Goal: Task Accomplishment & Management: Manage account settings

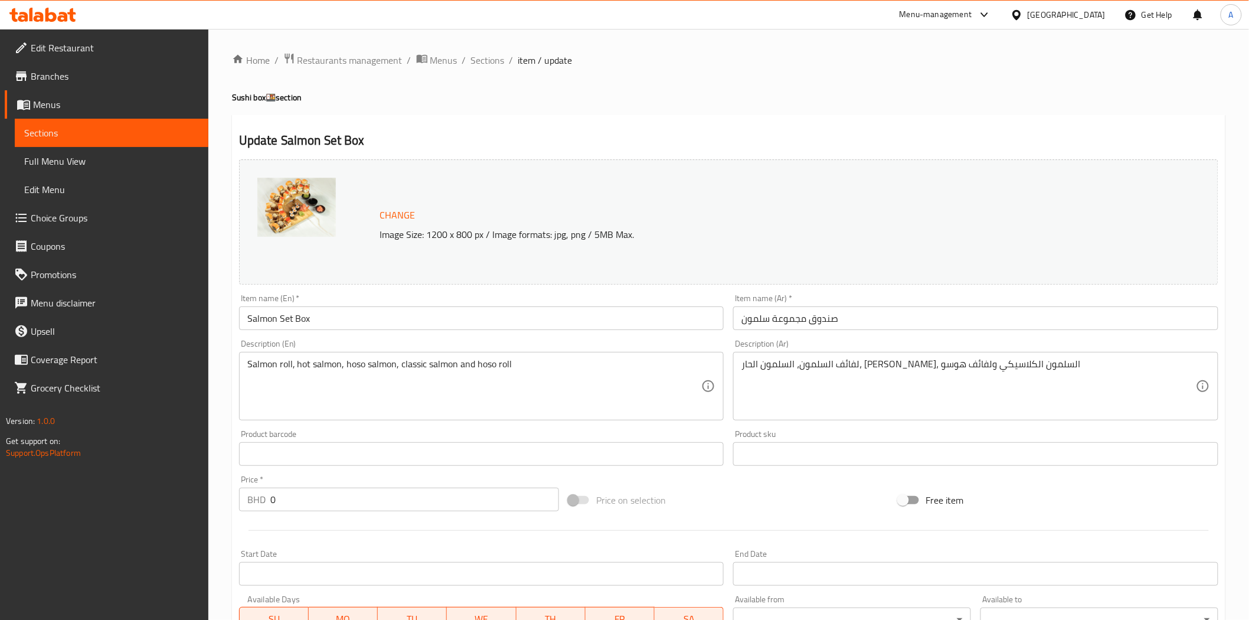
click at [594, 140] on h2 "Update Salmon Set Box" at bounding box center [728, 141] width 979 height 18
click at [1027, 15] on div at bounding box center [1018, 14] width 17 height 13
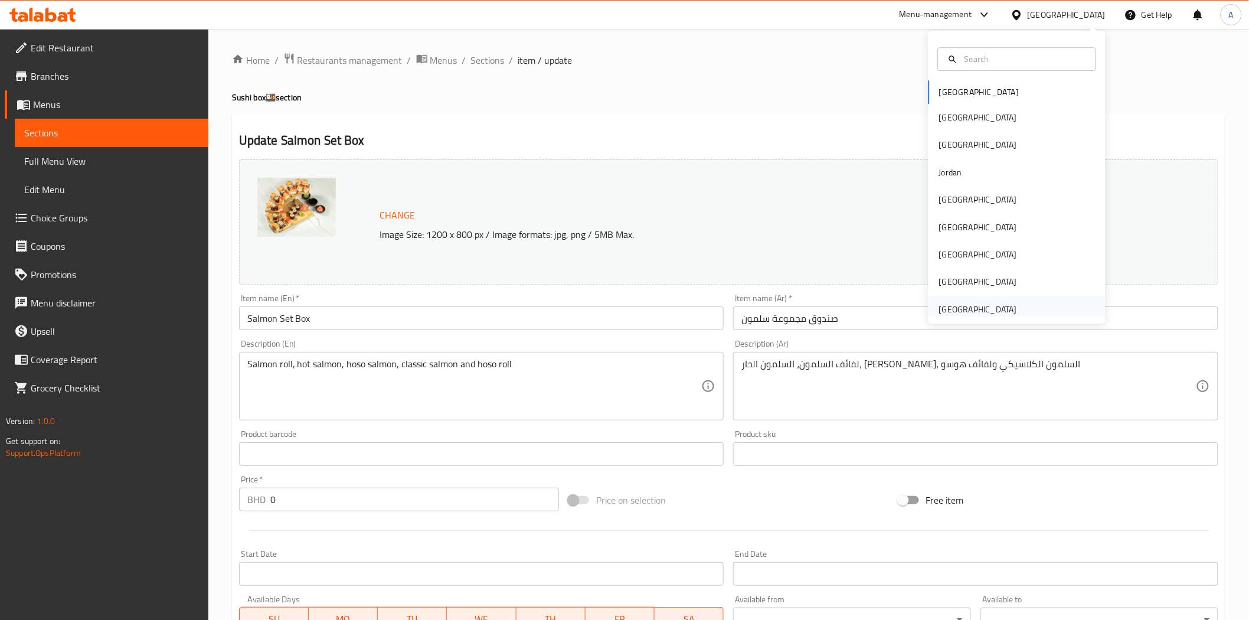
click at [959, 312] on div "[GEOGRAPHIC_DATA]" at bounding box center [978, 309] width 78 height 13
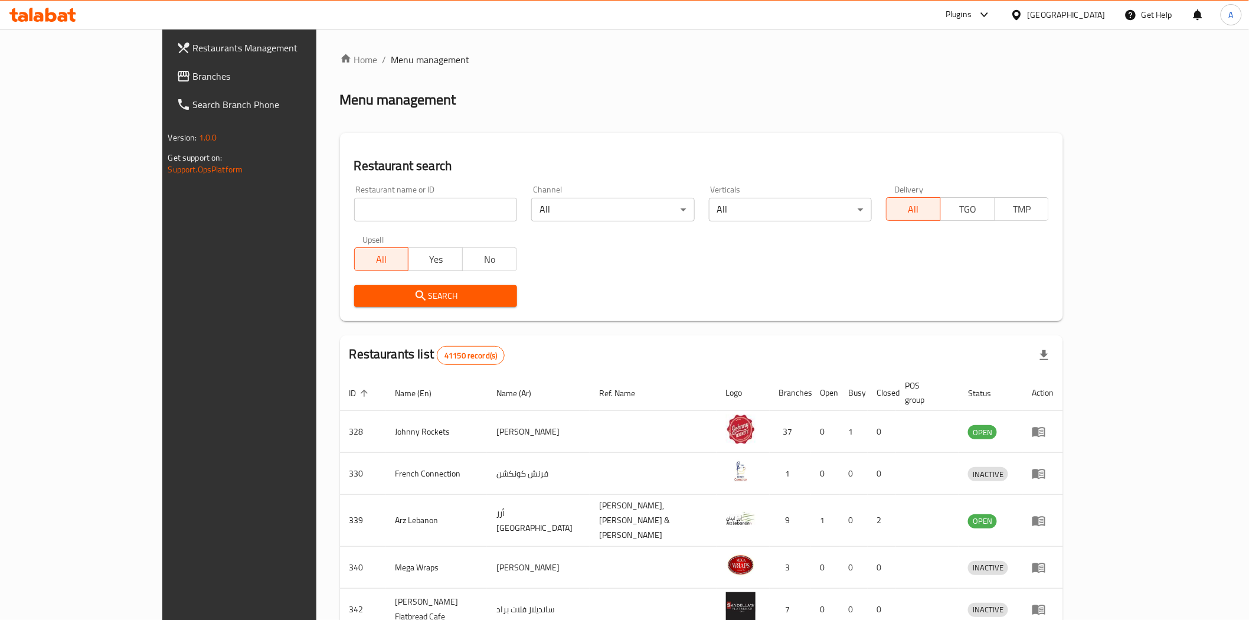
click at [193, 69] on span "Branches" at bounding box center [277, 76] width 168 height 14
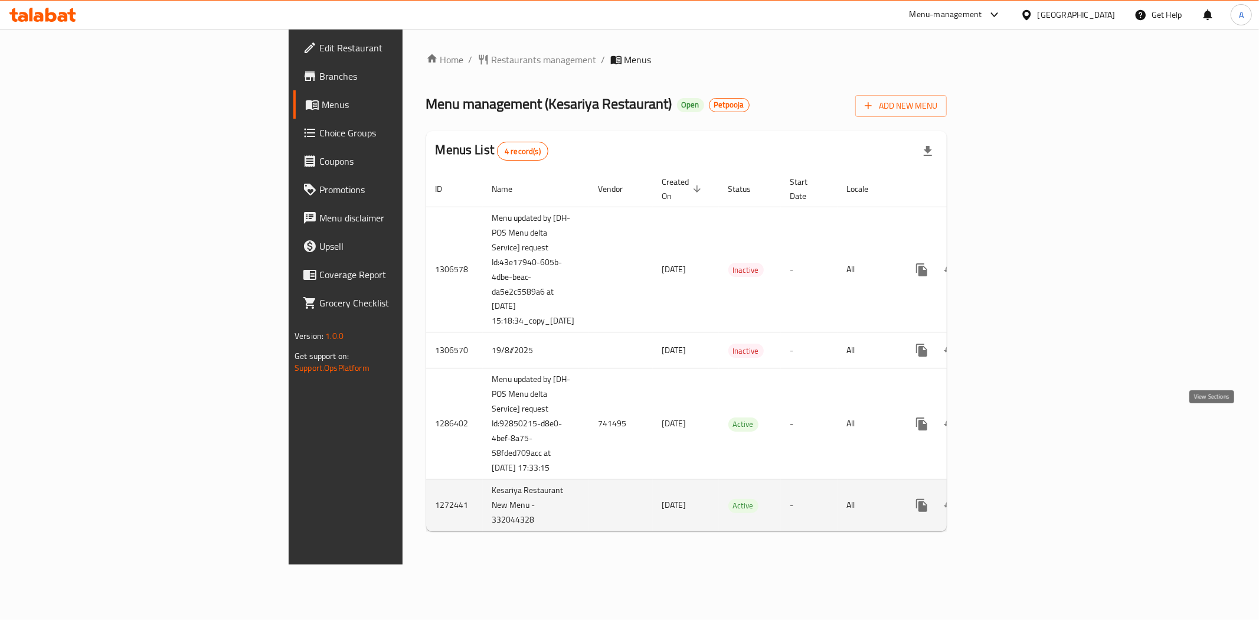
click at [1014, 498] on icon "enhanced table" at bounding box center [1007, 505] width 14 height 14
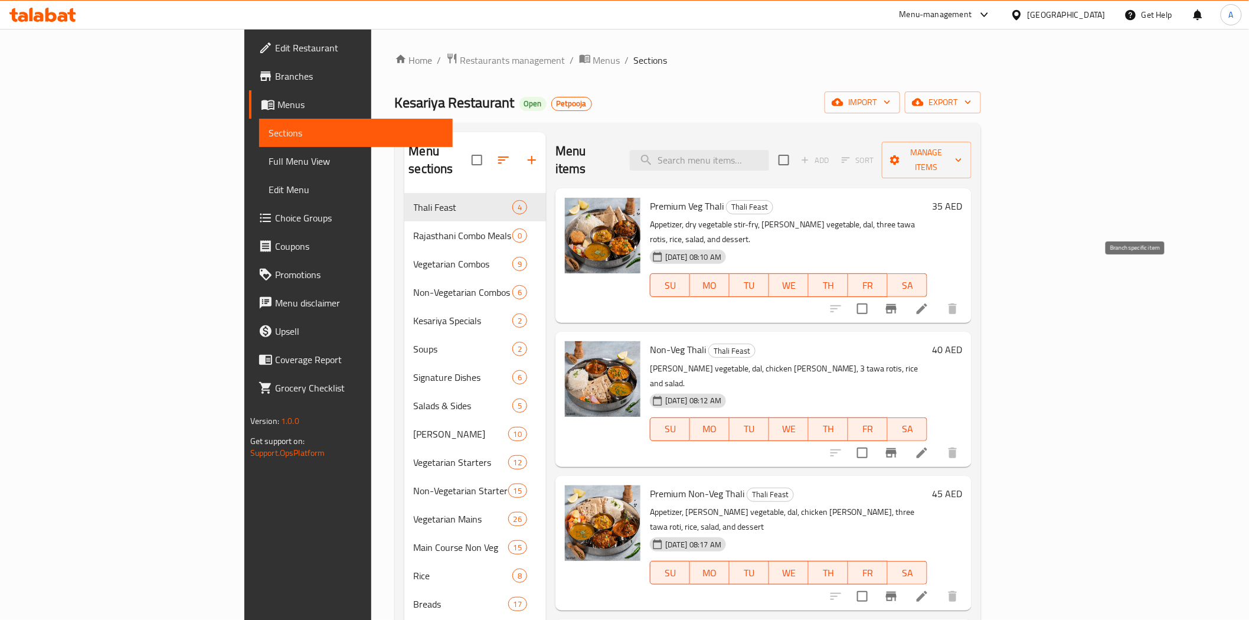
click at [898, 302] on icon "Branch-specific-item" at bounding box center [891, 309] width 14 height 14
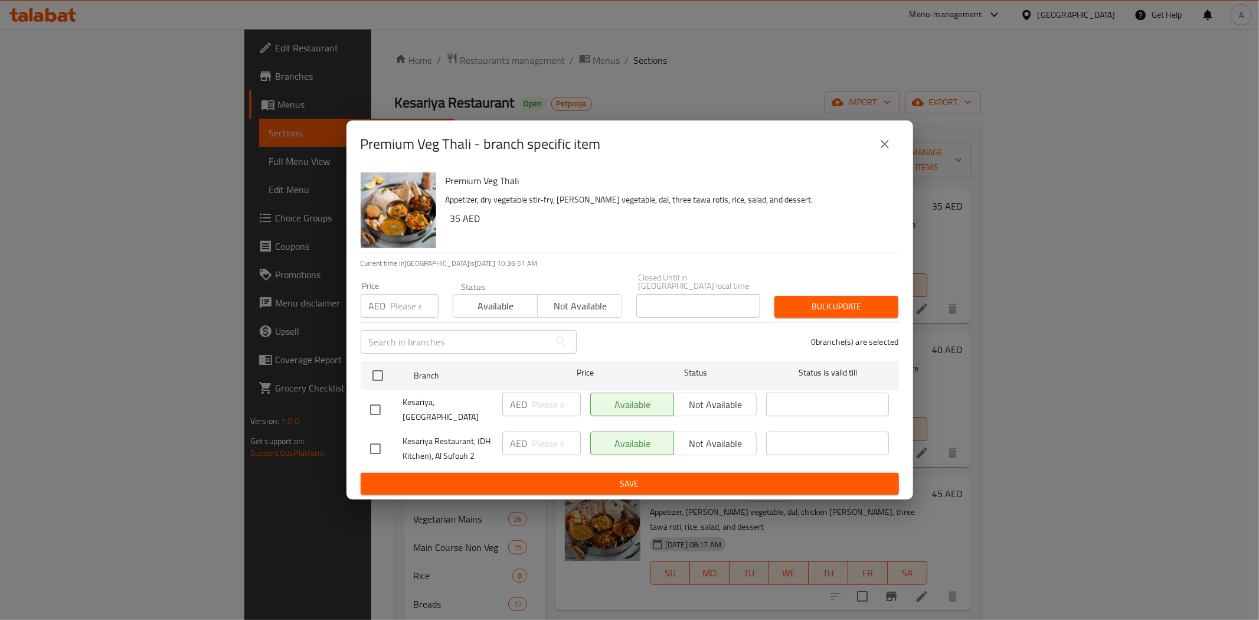
click at [877, 156] on button "close" at bounding box center [884, 144] width 28 height 28
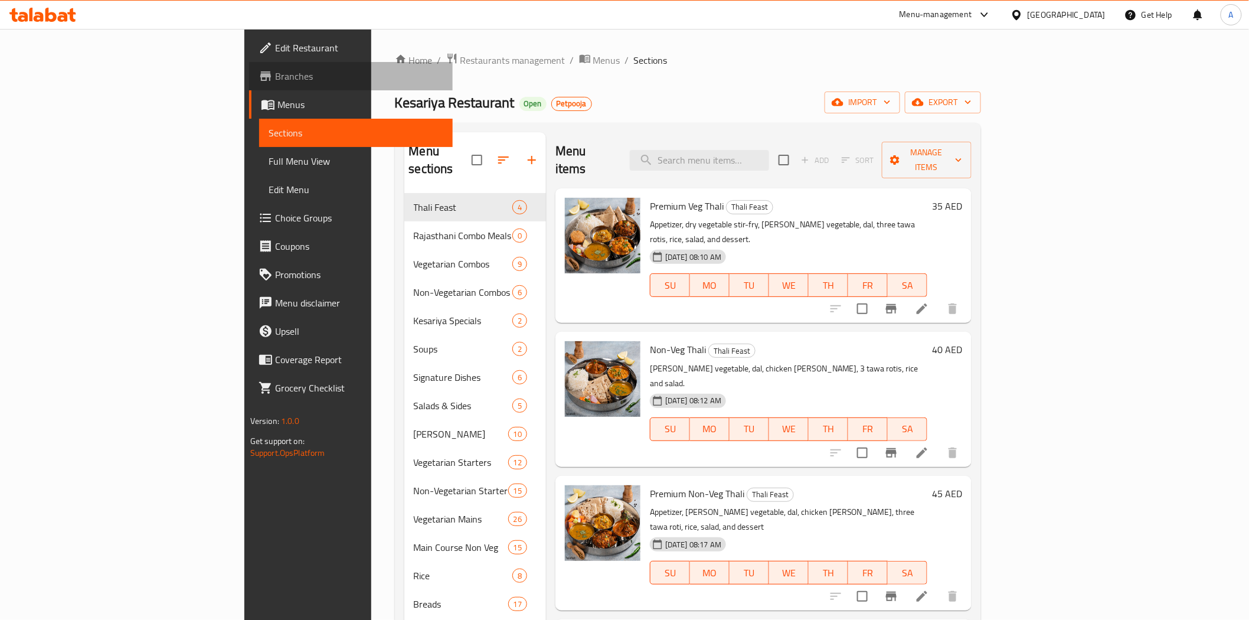
click at [275, 81] on span "Branches" at bounding box center [359, 76] width 168 height 14
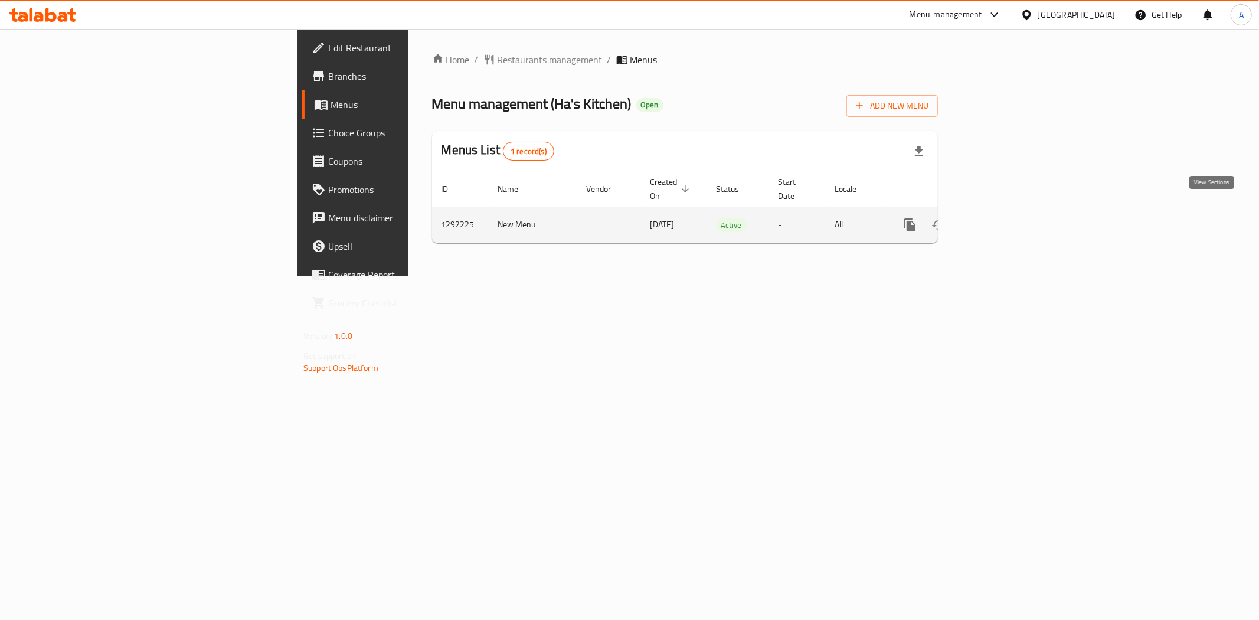
click at [1002, 218] on icon "enhanced table" at bounding box center [995, 225] width 14 height 14
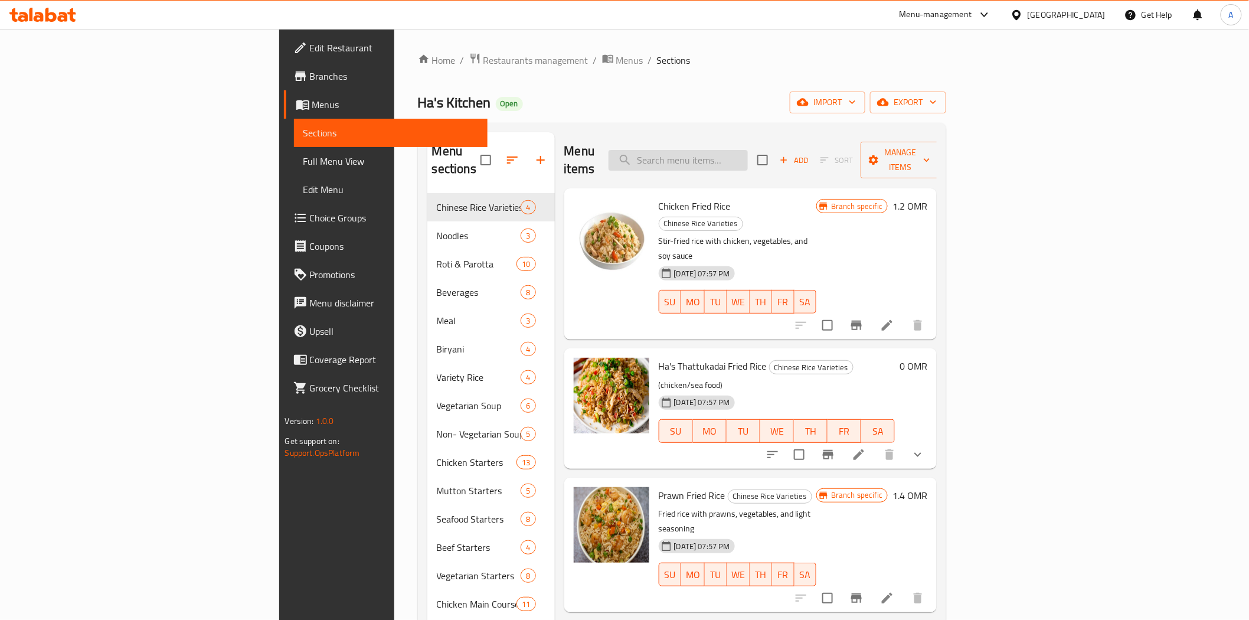
click at [748, 155] on input "search" at bounding box center [677, 160] width 139 height 21
paste input "Prawn Noodles"
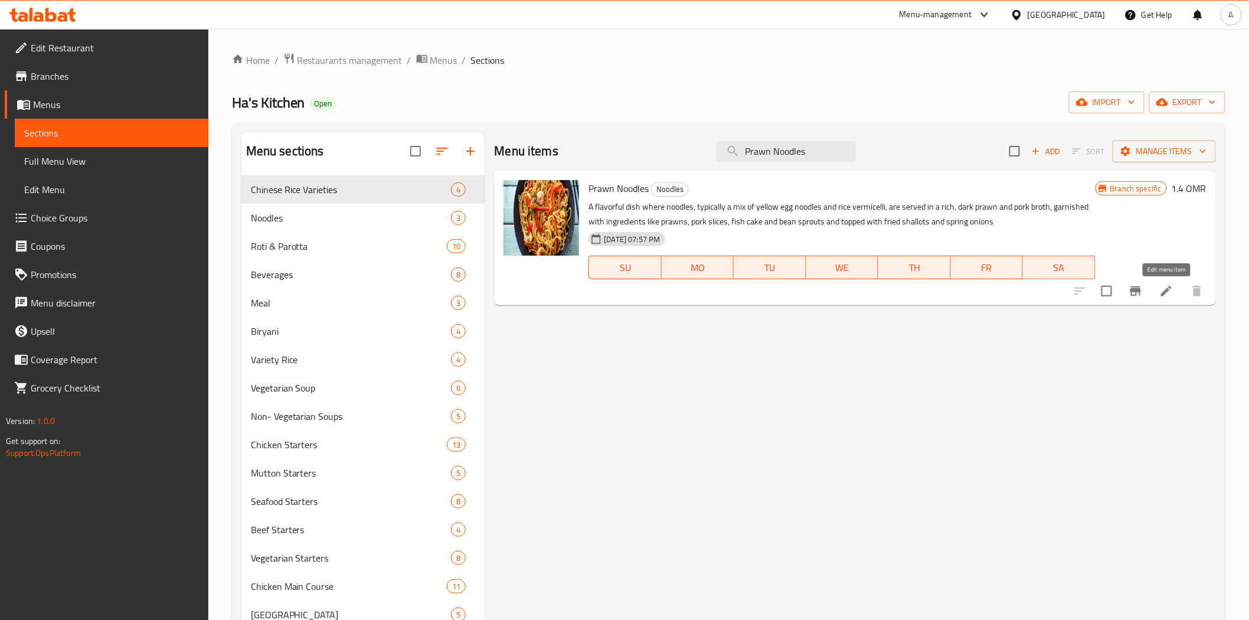
type input "Prawn Noodles"
click at [1160, 294] on icon at bounding box center [1166, 291] width 14 height 14
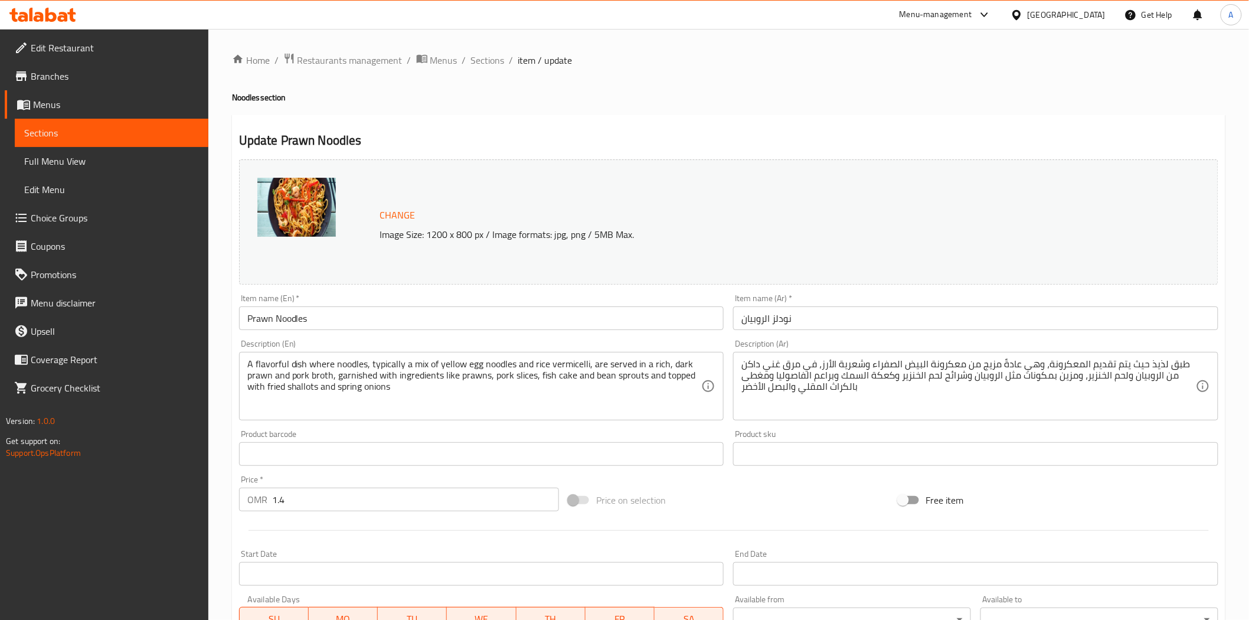
click at [587, 123] on div "Update Prawn Noodles Change Image Size: 1200 x 800 px / Image formats: jpg, png…" at bounding box center [728, 466] width 993 height 704
click at [622, 107] on div "Home / Restaurants management / Menus / Sections / item / update Noodles sectio…" at bounding box center [728, 440] width 993 height 775
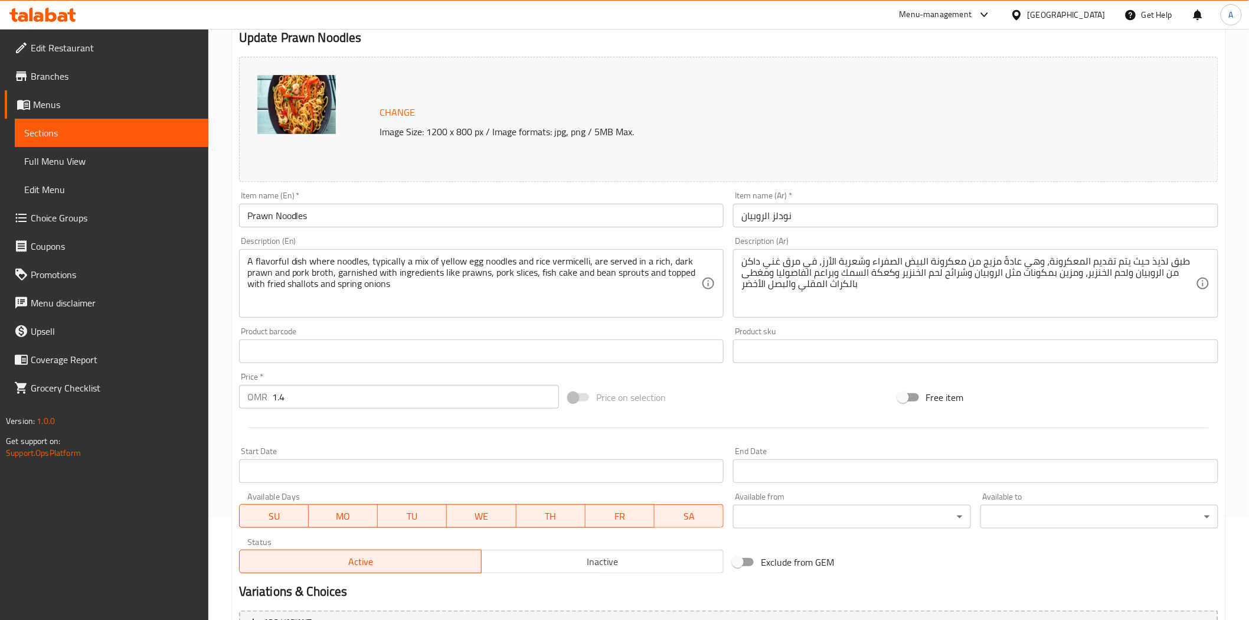
scroll to position [229, 0]
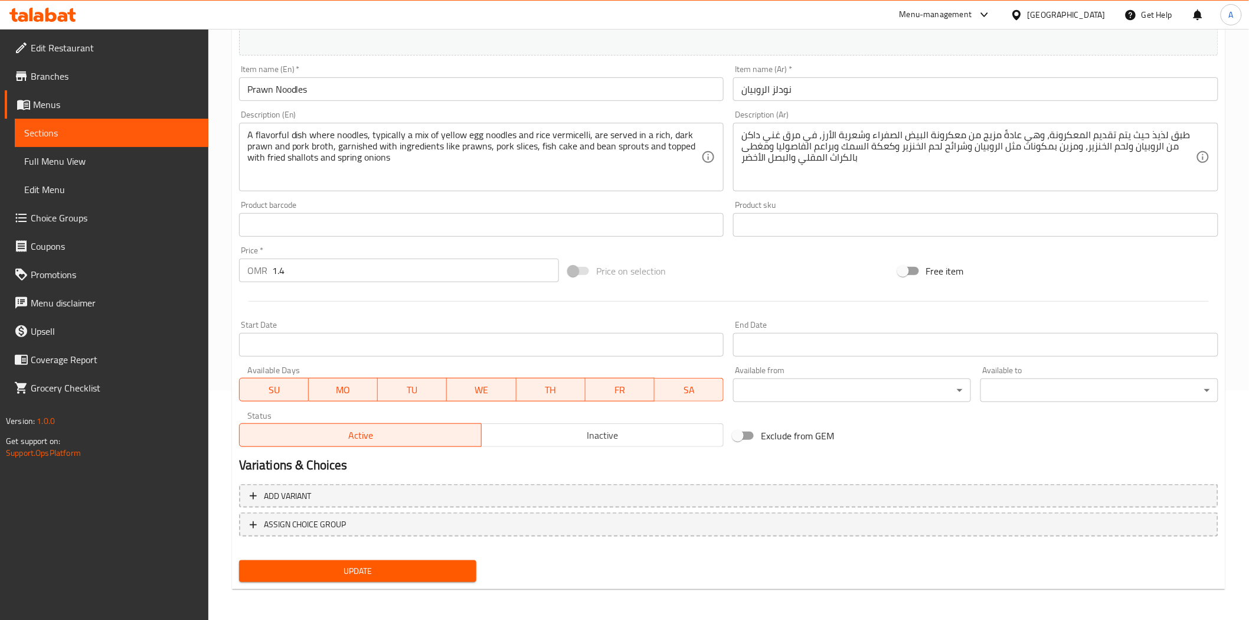
click at [546, 424] on button "Inactive" at bounding box center [602, 435] width 243 height 24
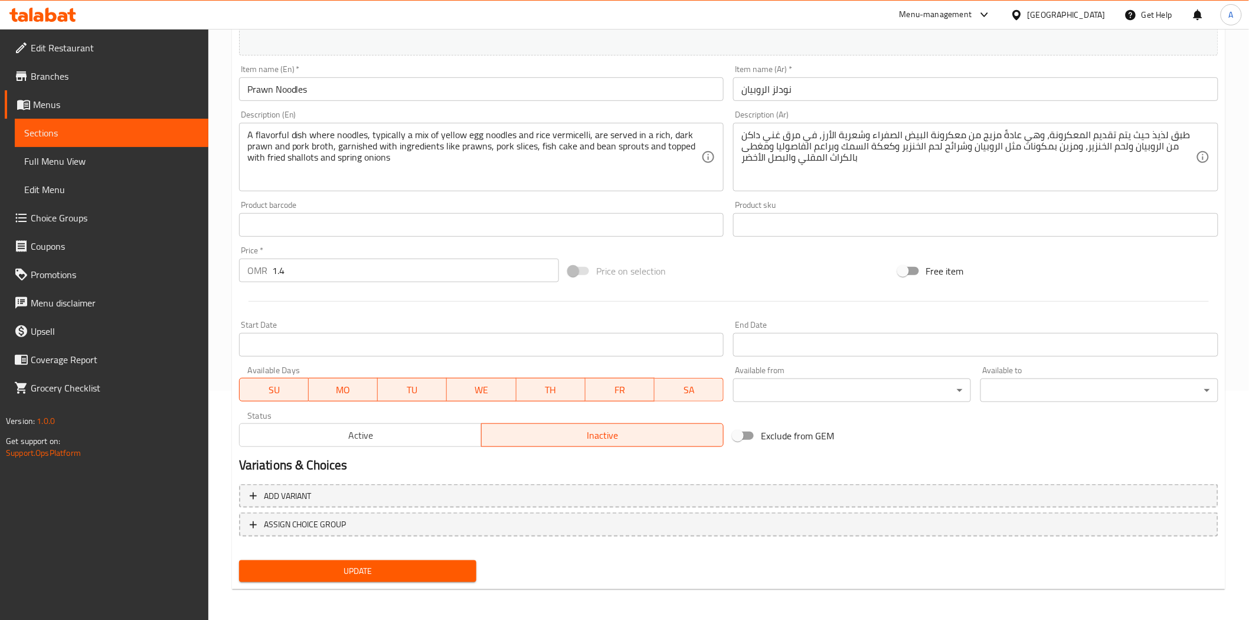
click at [423, 571] on span "Update" at bounding box center [357, 571] width 219 height 15
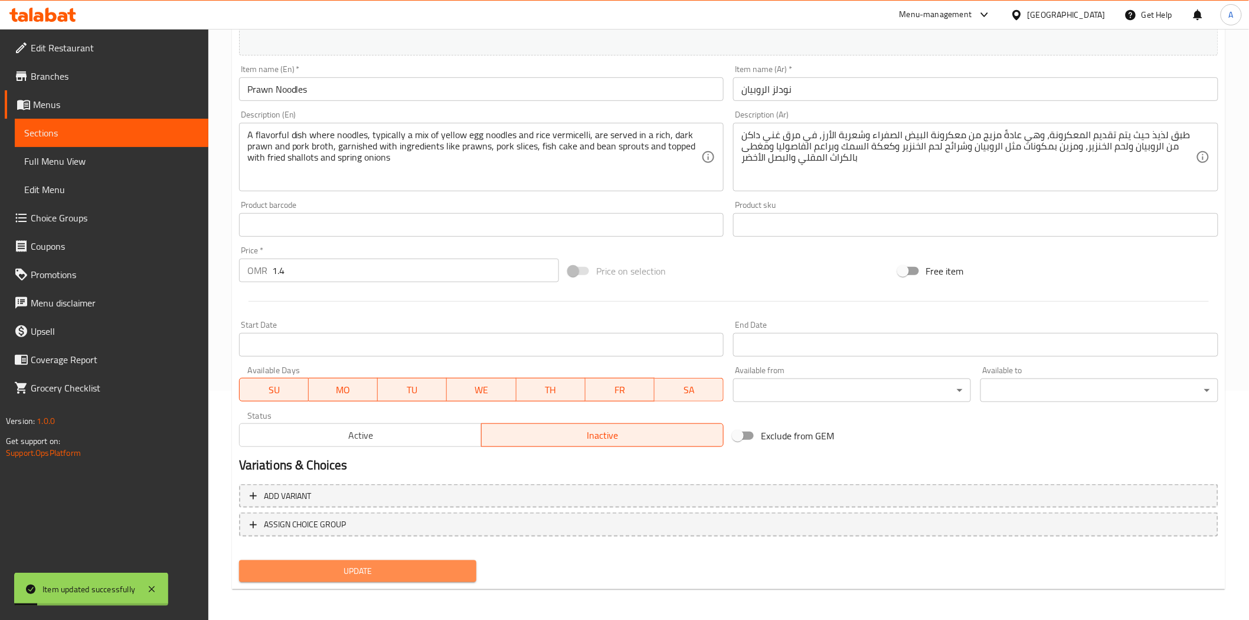
click at [392, 570] on span "Update" at bounding box center [357, 571] width 219 height 15
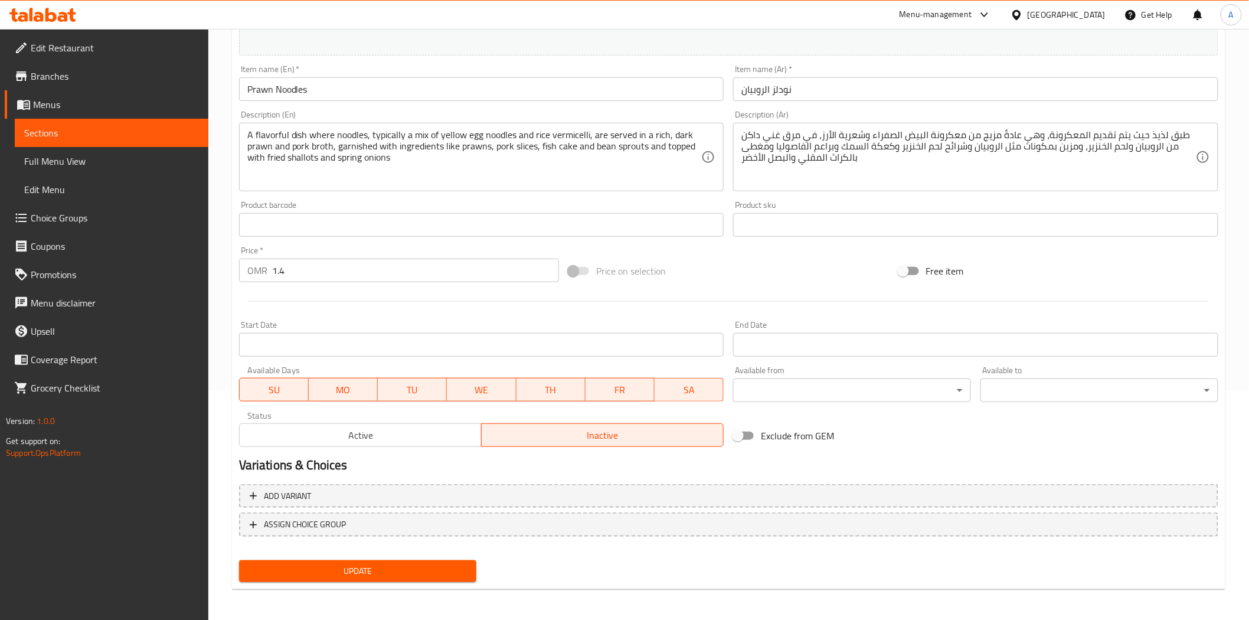
click at [516, 438] on span "Inactive" at bounding box center [602, 435] width 232 height 17
click at [408, 560] on button "Update" at bounding box center [358, 571] width 238 height 22
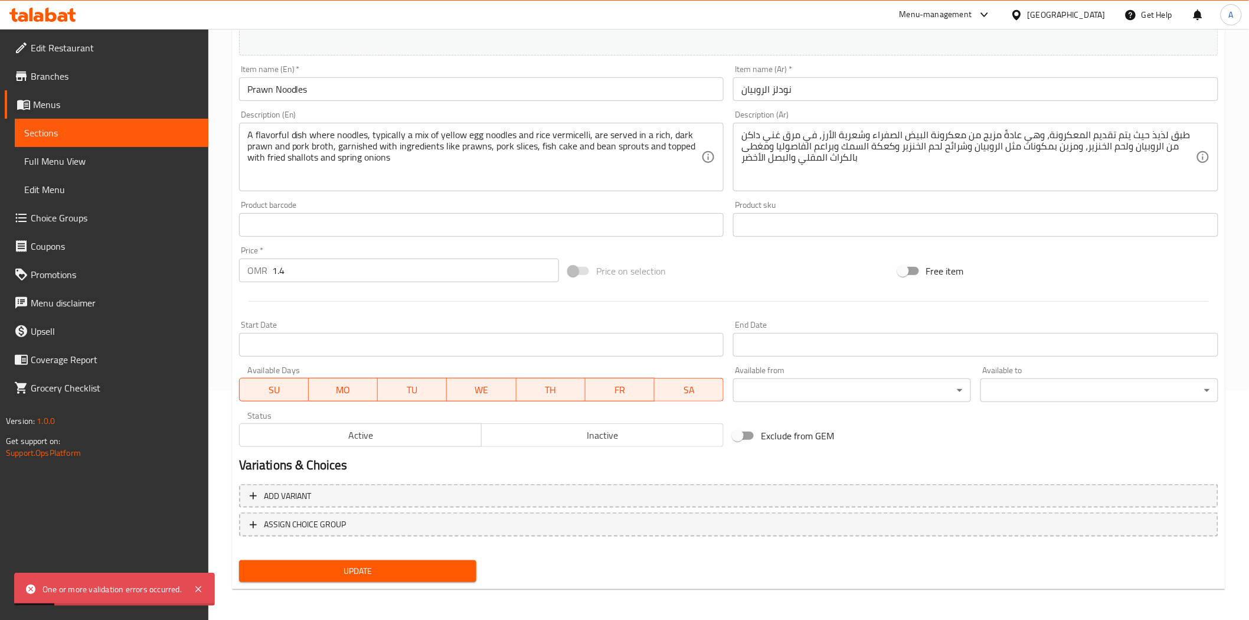
click at [605, 440] on span "Inactive" at bounding box center [602, 435] width 232 height 17
click at [551, 430] on span "Inactive" at bounding box center [602, 435] width 232 height 17
click at [414, 443] on button "Active" at bounding box center [360, 435] width 243 height 24
click at [559, 440] on span "Inactive" at bounding box center [602, 435] width 232 height 17
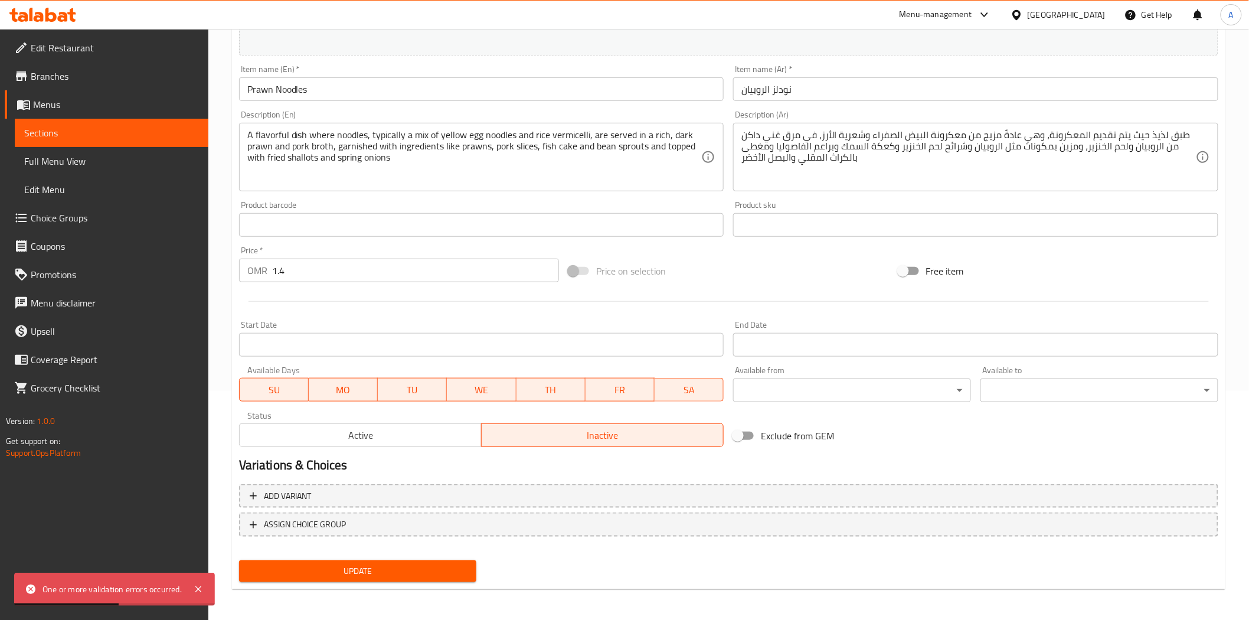
click at [422, 564] on span "Update" at bounding box center [357, 571] width 219 height 15
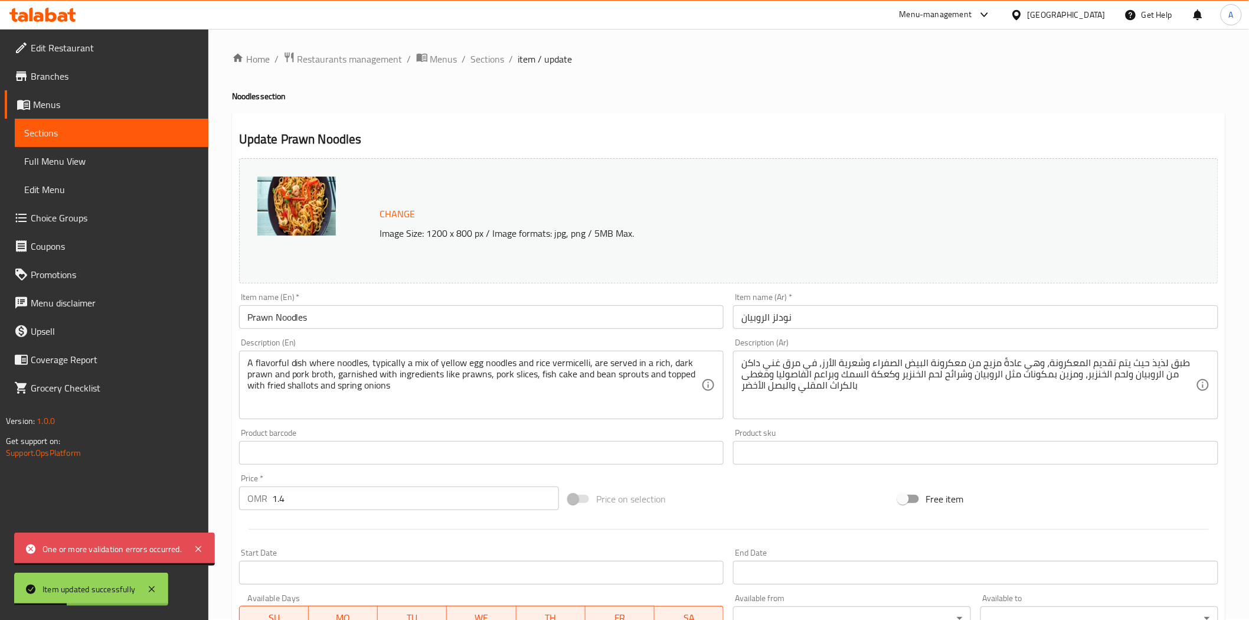
scroll to position [0, 0]
click at [535, 115] on div "Update Prawn Noodles Change Image Size: 1200 x 800 px / Image formats: jpg, png…" at bounding box center [728, 466] width 993 height 704
